Goal: Task Accomplishment & Management: Manage account settings

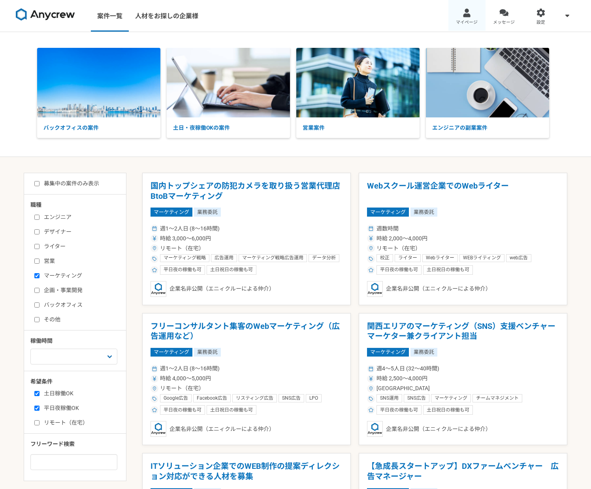
click at [462, 12] on link "マイページ" at bounding box center [467, 16] width 37 height 32
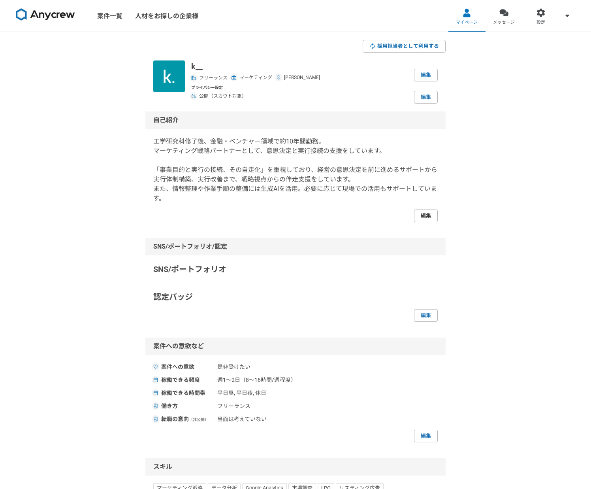
click at [425, 213] on link "編集" at bounding box center [426, 215] width 24 height 13
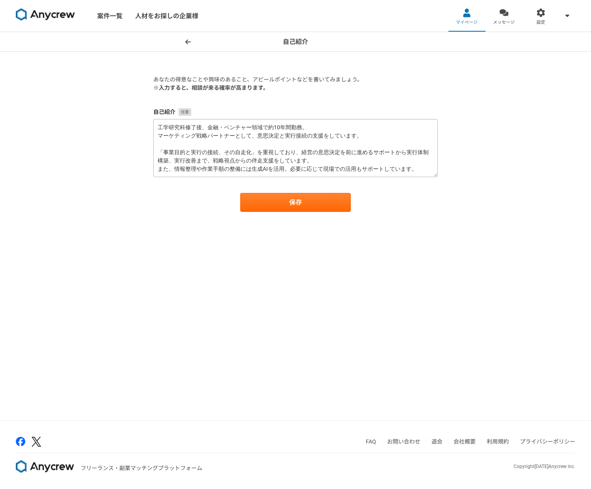
scroll to position [8, 0]
click at [266, 152] on textarea "工学研究科修了後、金融・ベンチャー領域で約10年間勤務。 マーケティング戦略パートナーとして、意思決定と実行接続の支援をしています。 「事業目的と実行の接続、…" at bounding box center [295, 148] width 285 height 58
type textarea "工学研究科修了後、金融・ベンチャー領域で約10年間勤務。 マーケティング戦略パートナーとして、意思決定と実行接続の支援をしています。 「事業目的と実行の接続、…"
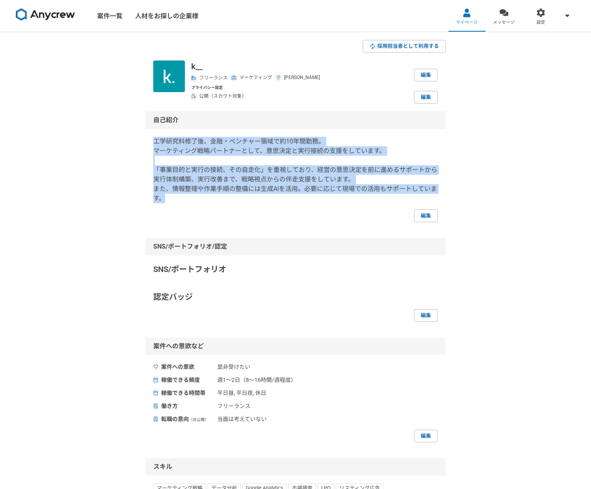
drag, startPoint x: 155, startPoint y: 140, endPoint x: 366, endPoint y: 196, distance: 219.1
click at [366, 196] on p "工学研究科修了後、金融・ベンチャー領域で約10年間勤務。 マーケティング戦略パートナーとして、意思決定と実行接続の支援をしています。 「事業目的と実行の接続、…" at bounding box center [295, 170] width 285 height 66
copy p "工学研究科修了後、金融・ベンチャー領域で約10年間勤務。 マーケティング戦略パートナーとして、意思決定と実行接続の支援をしています。 「事業目的と実行の接続、…"
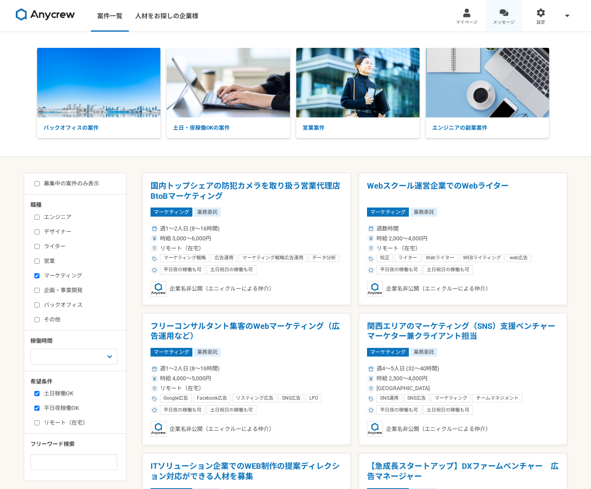
click at [504, 16] on div at bounding box center [504, 12] width 9 height 9
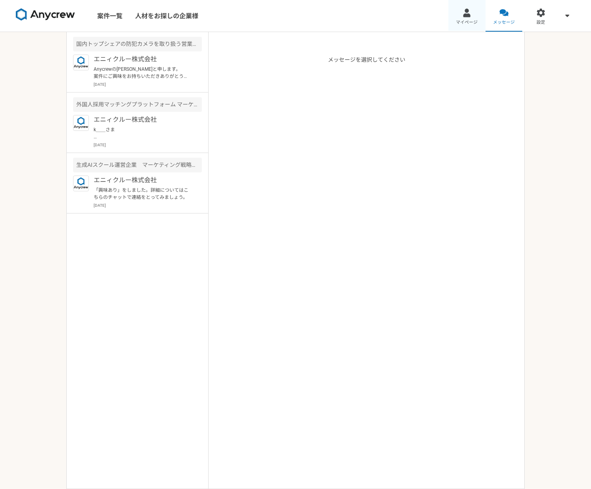
click at [469, 12] on div at bounding box center [466, 12] width 9 height 9
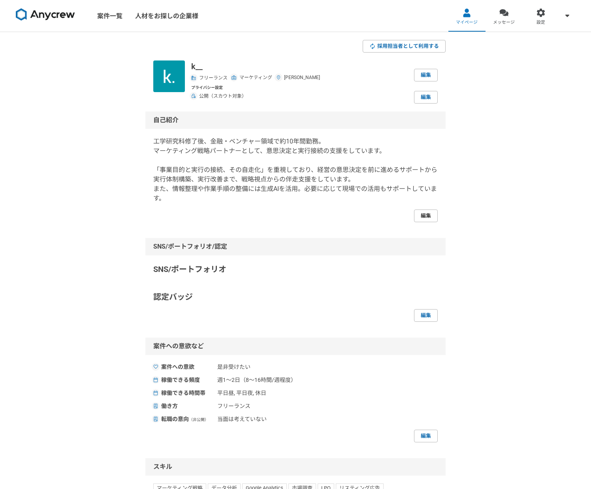
click at [425, 216] on link "編集" at bounding box center [426, 215] width 24 height 13
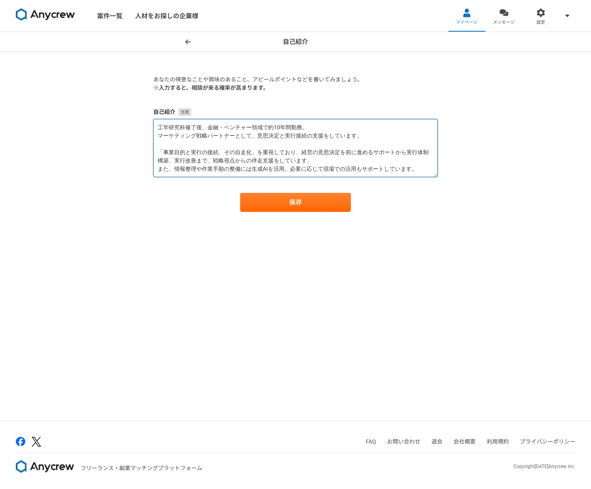
click at [264, 162] on textarea "工学研究科修了後、金融・ベンチャー領域で約10年間勤務。 マーケティング戦略パートナーとして、意思決定と実行接続の支援をしています。 「事業目的と実行の接続、…" at bounding box center [295, 148] width 285 height 58
drag, startPoint x: 258, startPoint y: 160, endPoint x: 302, endPoint y: 161, distance: 43.1
click at [302, 161] on textarea "工学研究科修了後、金融・ベンチャー領域で約10年間勤務。 マーケティング戦略パートナーとして、意思決定と実行接続の支援をしています。 「事業目的と実行の接続、…" at bounding box center [295, 148] width 285 height 58
drag, startPoint x: 173, startPoint y: 169, endPoint x: 157, endPoint y: 162, distance: 18.2
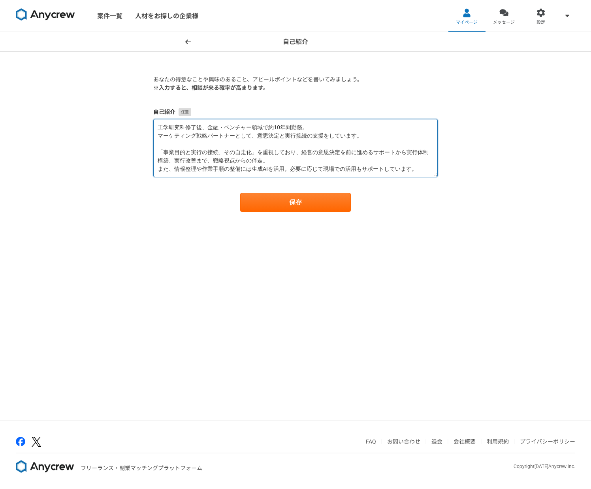
click at [157, 162] on textarea "工学研究科修了後、金融・ベンチャー領域で約10年間勤務。 マーケティング戦略パートナーとして、意思決定と実行接続の支援をしています。 「事業目的と実行の接続、…" at bounding box center [295, 148] width 285 height 58
drag, startPoint x: 256, startPoint y: 136, endPoint x: 277, endPoint y: 136, distance: 20.9
click at [277, 136] on textarea "工学研究科修了後、金融・ベンチャー領域で約10年間勤務。 マーケティング戦略パートナーとして、意思決定と実行接続の支援をしています。 「事業目的と実行の接続、…" at bounding box center [295, 148] width 285 height 58
click at [256, 134] on textarea "工学研究科修了後、金融・ベンチャー領域で約10年間勤務。 マーケティング戦略パートナーとして、意思決定と実行接続の支援をしています。 「事業目的と実行の接続、…" at bounding box center [295, 148] width 285 height 58
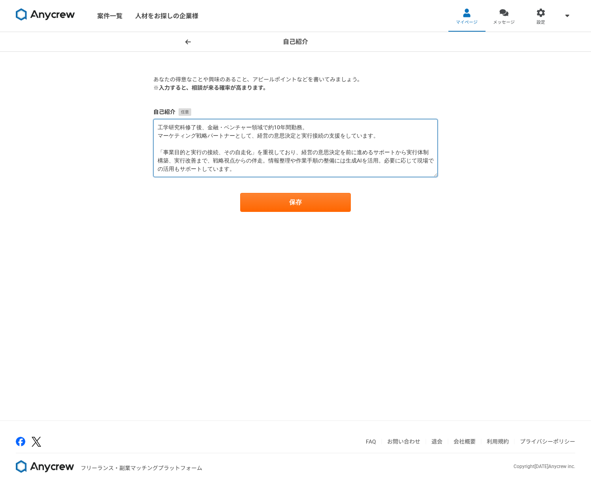
click at [317, 152] on textarea "工学研究科修了後、金融・ベンチャー領域で約10年間勤務。 マーケティング戦略パートナーとして、経営の意思決定と実行接続の支援をしています。 「事業目的と実行の…" at bounding box center [295, 148] width 285 height 58
click at [426, 153] on textarea "工学研究科修了後、金融・ベンチャー領域で約10年間勤務。 マーケティング戦略パートナーとして、経営の意思決定と実行接続の支援をしています。 「事業目的と実行の…" at bounding box center [295, 148] width 285 height 58
type textarea "工学研究科修了後、金融・ベンチャー領域で約10年間勤務。 マーケティング戦略パートナーとして、経営の意思決定と実行接続の支援をしています。 「事業目的と実行の…"
drag, startPoint x: 157, startPoint y: 134, endPoint x: 230, endPoint y: 169, distance: 81.2
click at [230, 169] on textarea "工学研究科修了後、金融・ベンチャー領域で約10年間勤務。 マーケティング戦略パートナーとして、経営の意思決定と実行接続の支援をしています。 「事業目的と実行の…" at bounding box center [295, 148] width 285 height 58
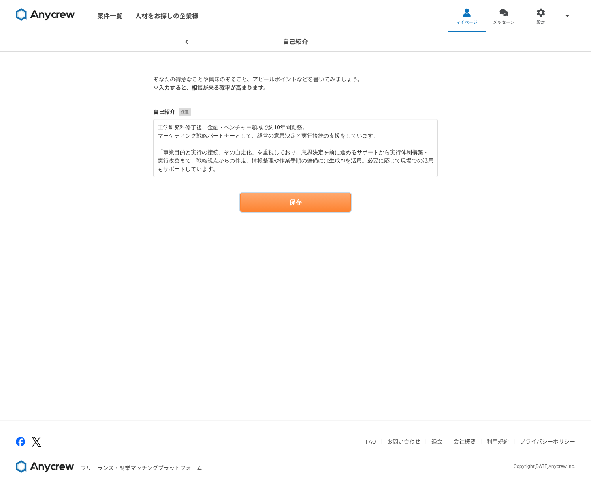
click at [257, 203] on button "保存" at bounding box center [295, 202] width 111 height 19
